Goal: Obtain resource: Obtain resource

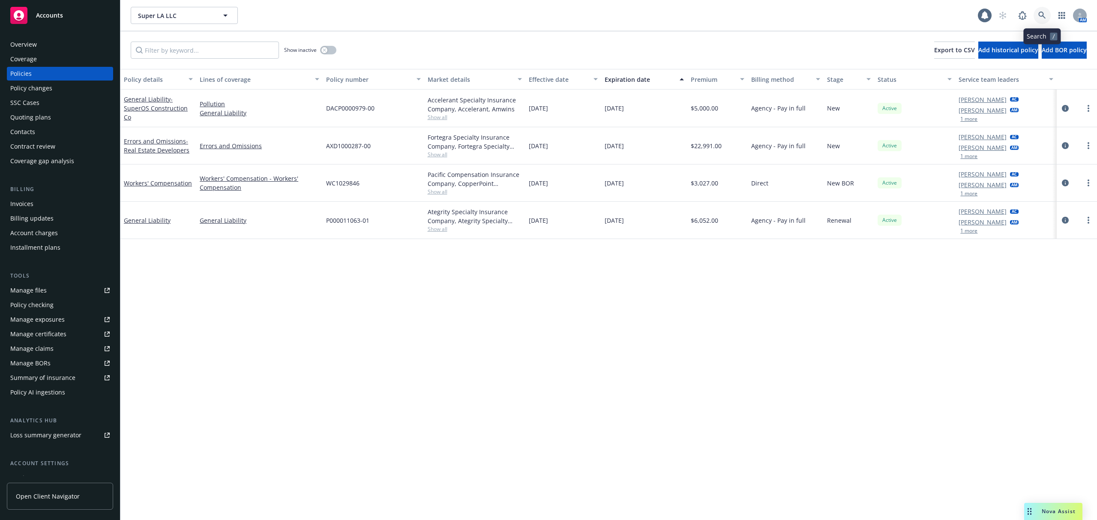
click at [1044, 18] on icon at bounding box center [1042, 16] width 8 height 8
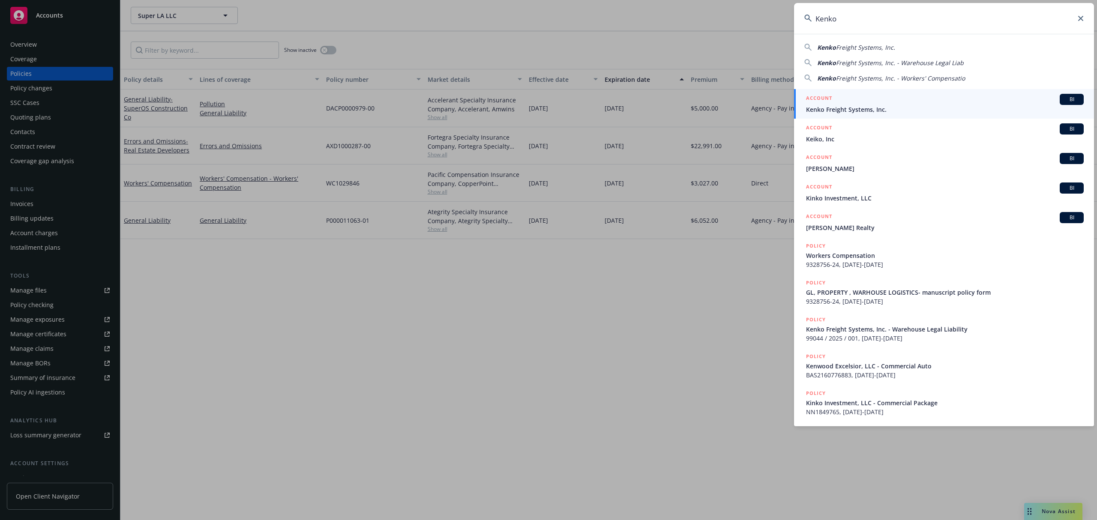
type input "Kenko"
click at [833, 105] on span "Kenko Freight Systems, Inc." at bounding box center [945, 109] width 278 height 9
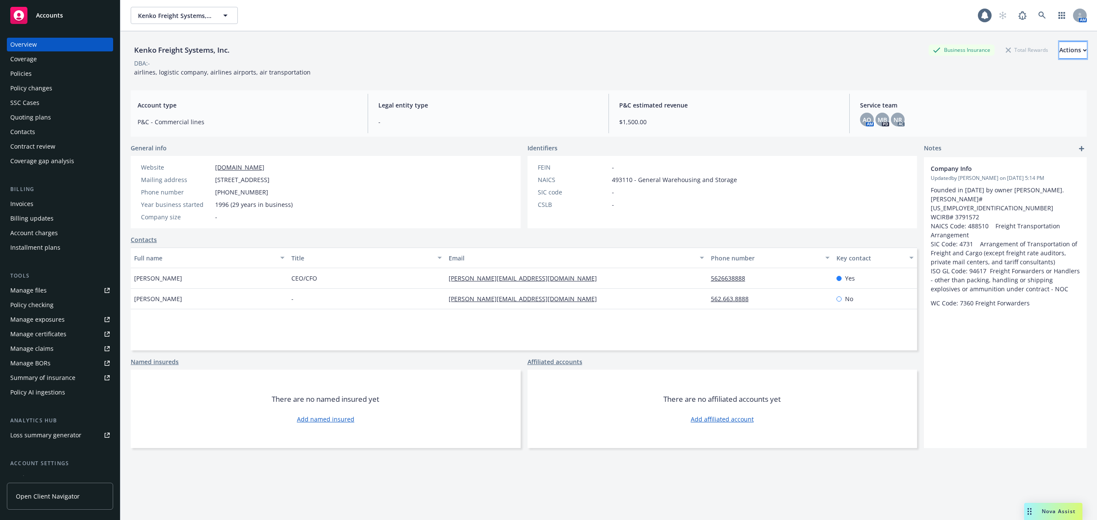
drag, startPoint x: 1053, startPoint y: 47, endPoint x: 1049, endPoint y: 55, distance: 9.2
click at [1059, 47] on div "Actions" at bounding box center [1072, 50] width 27 height 16
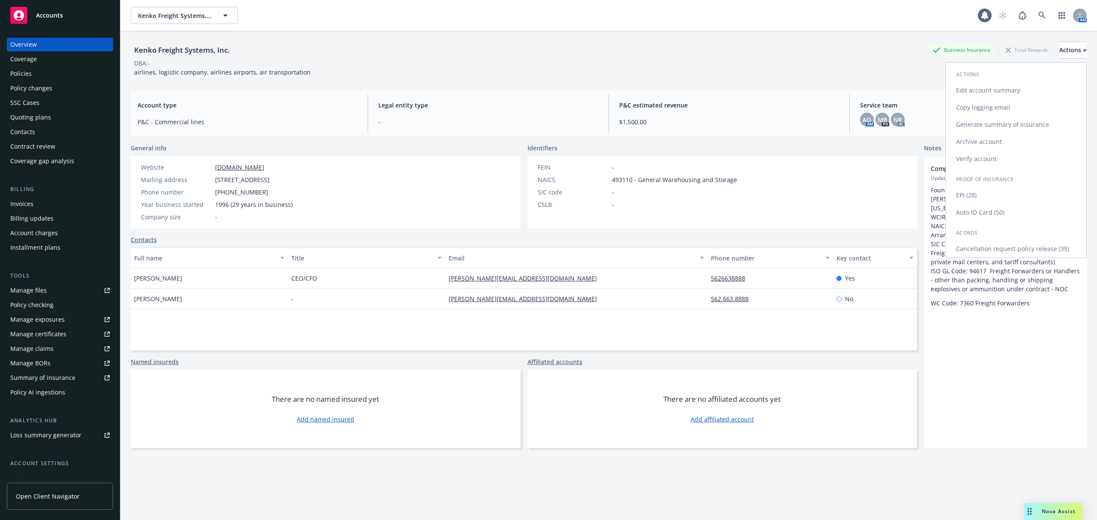
click at [982, 109] on link "Copy logging email" at bounding box center [1016, 107] width 141 height 17
